Goal: Transaction & Acquisition: Book appointment/travel/reservation

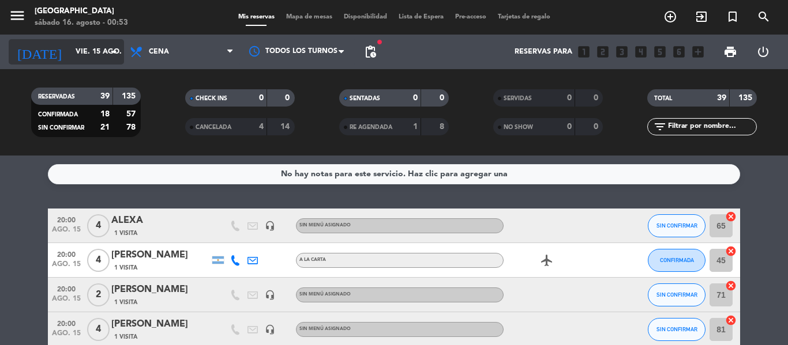
click at [94, 57] on input "vie. 15 ago." at bounding box center [118, 52] width 97 height 20
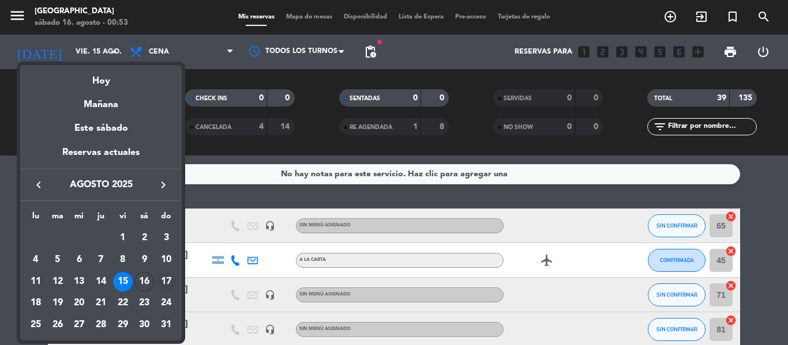
click at [167, 282] on div "17" at bounding box center [166, 282] width 20 height 20
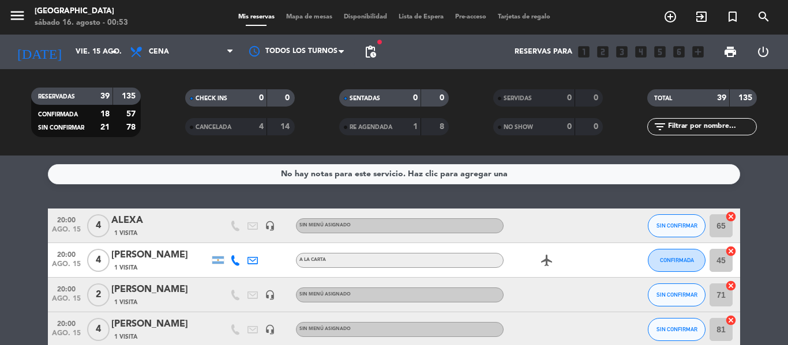
type input "dom. 17 ago."
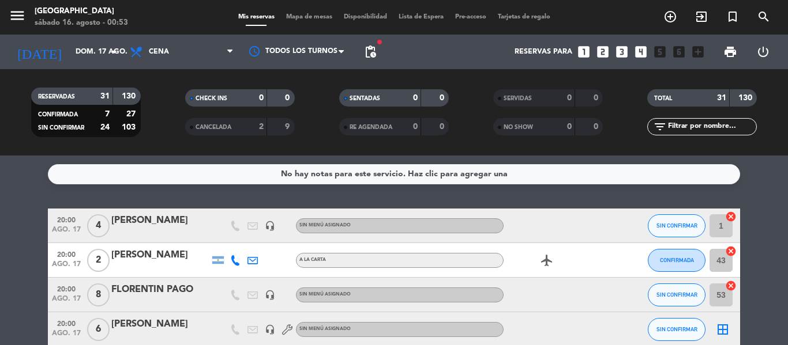
click at [640, 58] on icon "looks_4" at bounding box center [640, 51] width 15 height 15
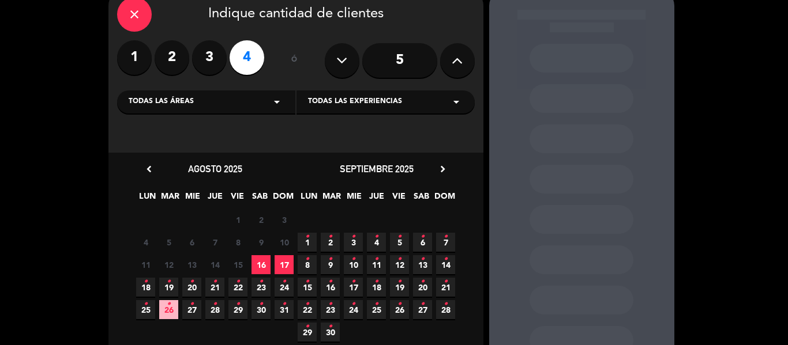
click at [283, 264] on span "17" at bounding box center [283, 264] width 19 height 19
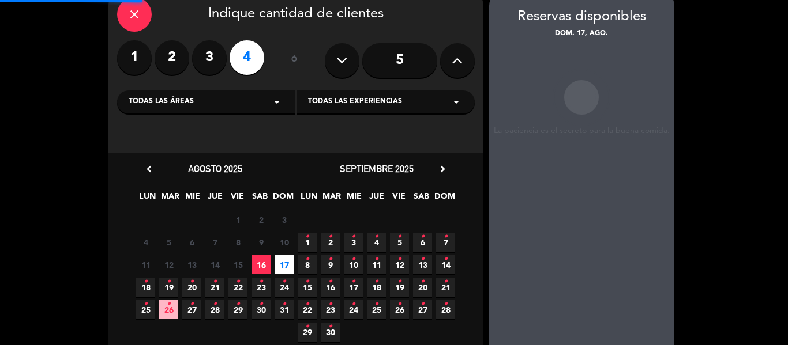
scroll to position [46, 0]
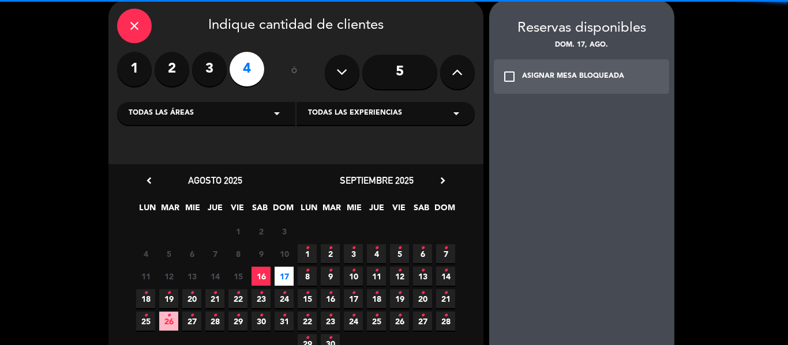
click at [600, 85] on div "check_box_outline_blank ASIGNAR MESA BLOQUEADA" at bounding box center [582, 76] width 176 height 35
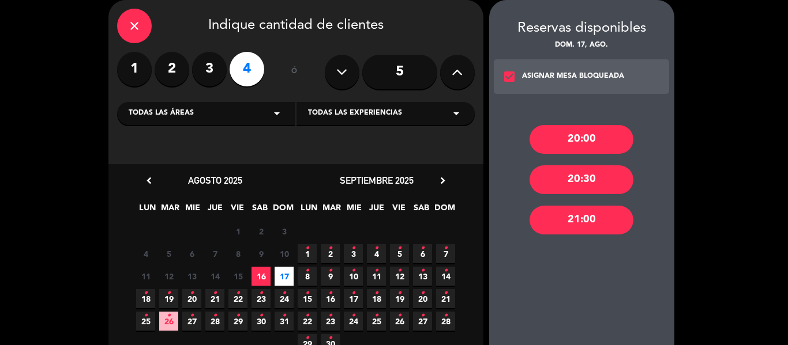
click at [595, 155] on div "20:00 20:30 21:00" at bounding box center [581, 233] width 185 height 262
click at [571, 146] on div "20:00" at bounding box center [581, 139] width 104 height 29
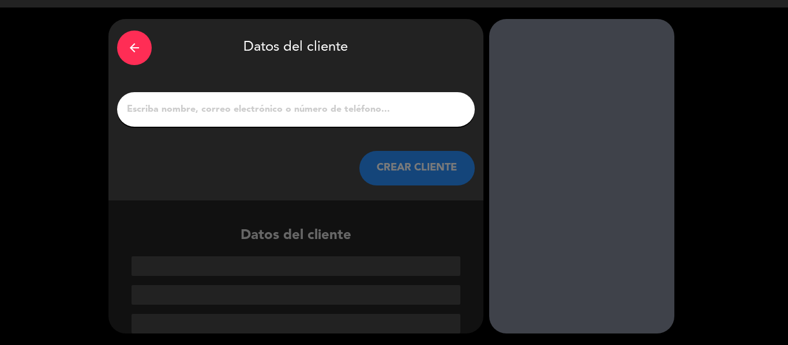
scroll to position [27, 0]
click at [247, 118] on div at bounding box center [295, 109] width 357 height 35
click at [240, 105] on input "1" at bounding box center [296, 109] width 340 height 16
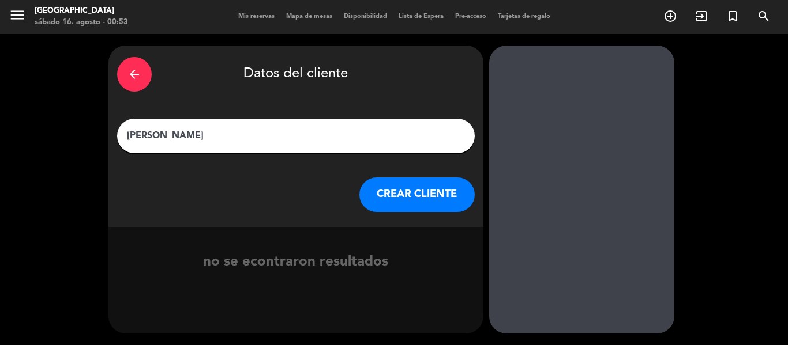
type input "[PERSON_NAME]"
click at [431, 204] on button "CREAR CLIENTE" at bounding box center [416, 195] width 115 height 35
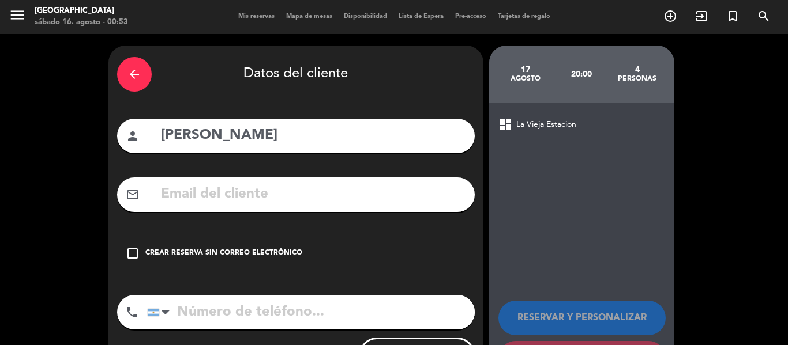
click at [215, 240] on div "check_box_outline_blank Crear reserva sin correo electrónico" at bounding box center [295, 253] width 357 height 35
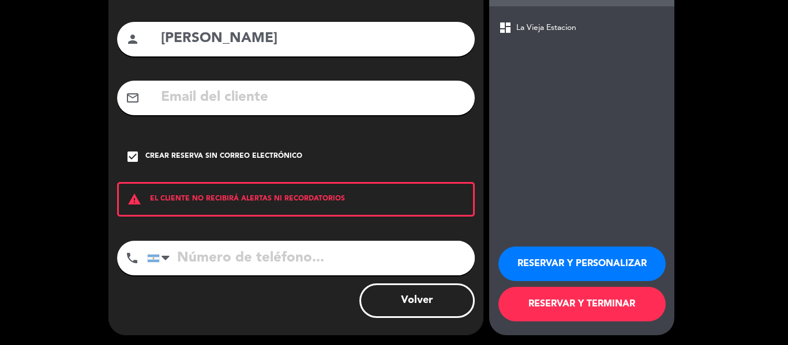
scroll to position [99, 0]
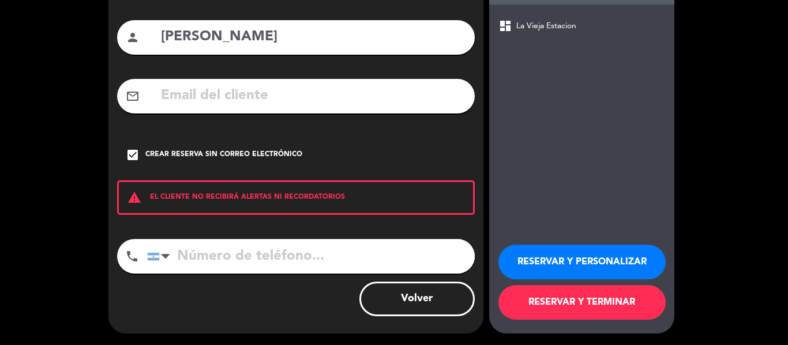
click at [538, 304] on button "RESERVAR Y TERMINAR" at bounding box center [581, 302] width 167 height 35
